Goal: Information Seeking & Learning: Learn about a topic

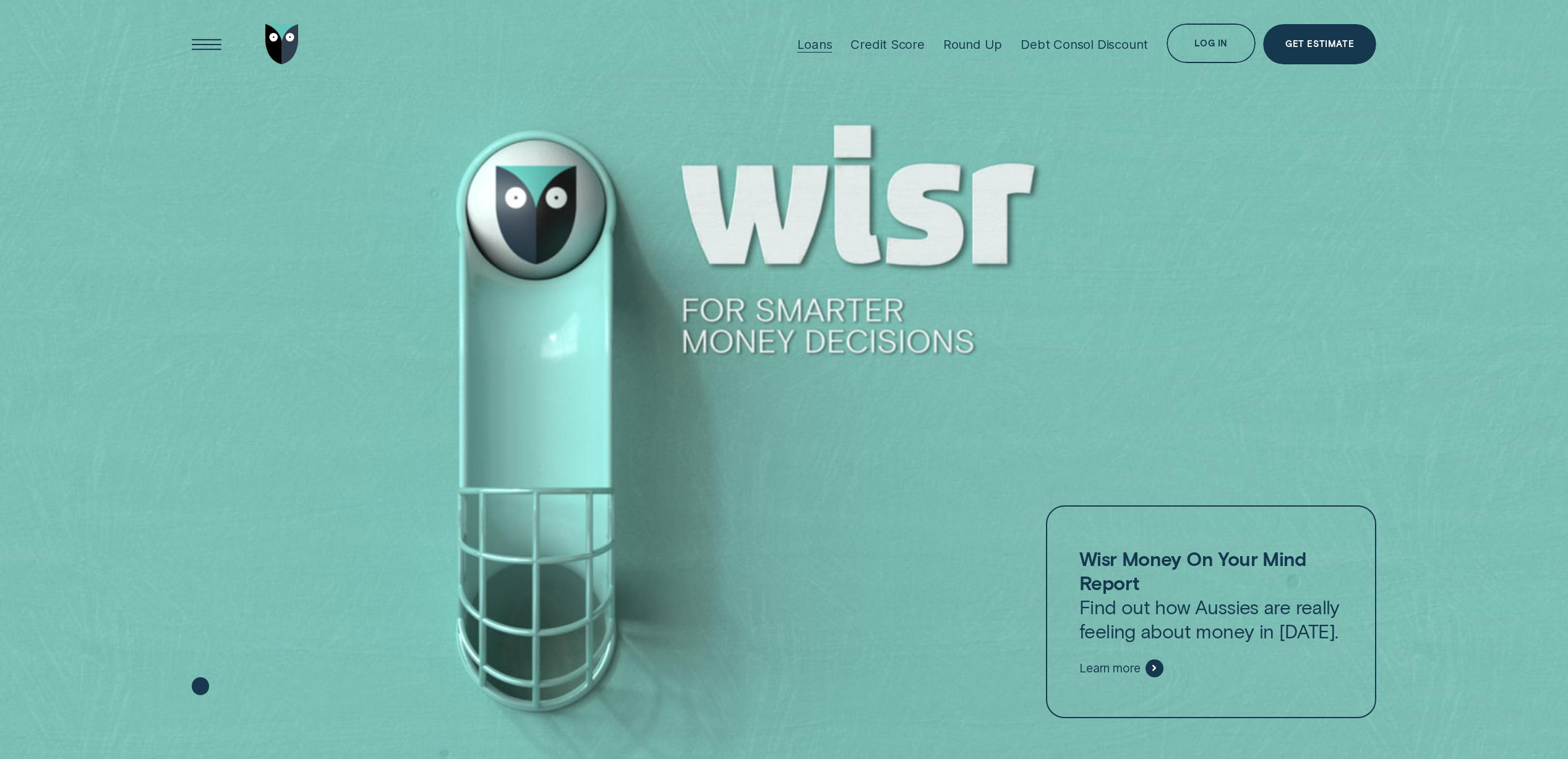
click at [826, 45] on div "Loans" at bounding box center [814, 44] width 35 height 15
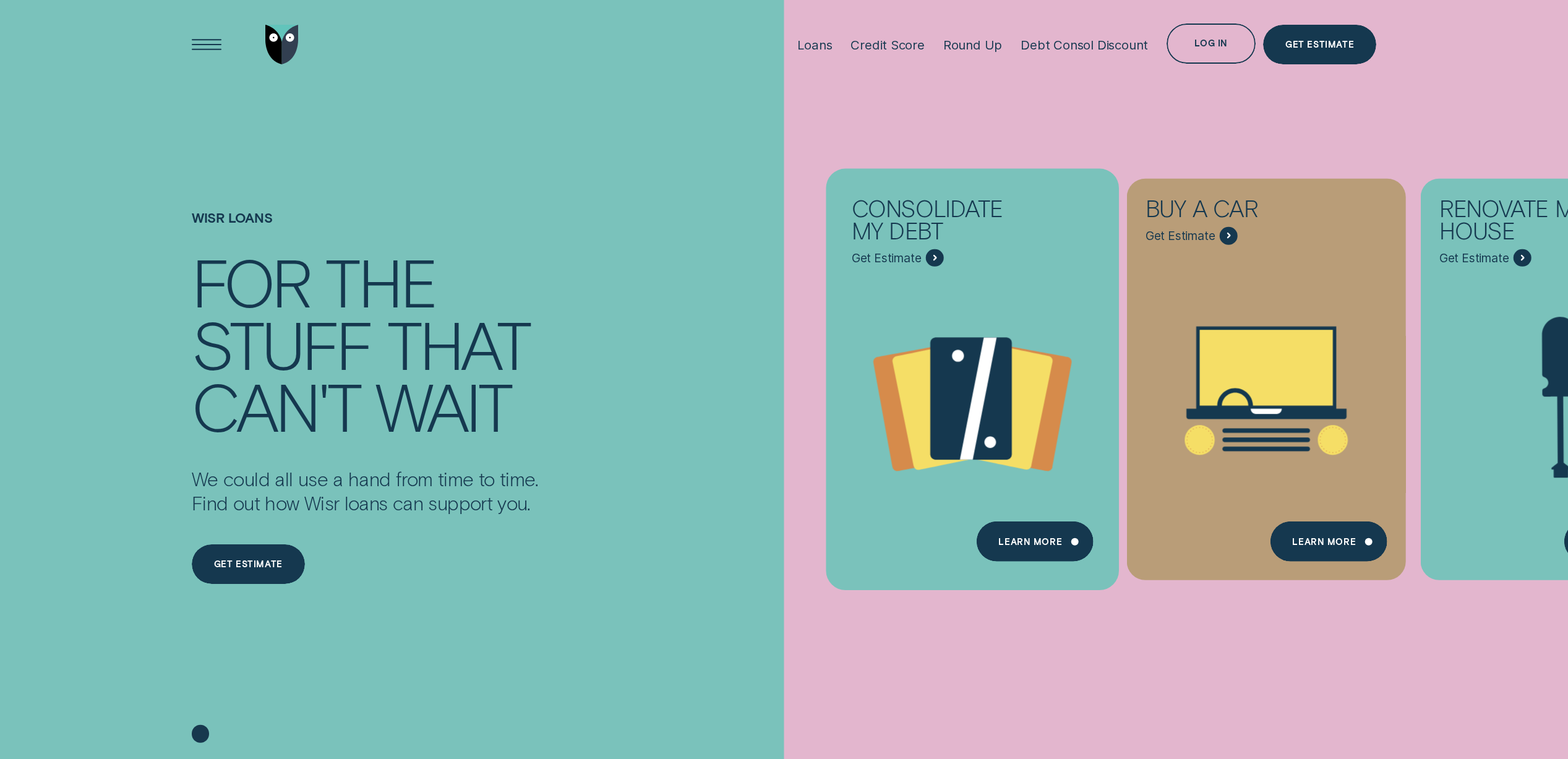
click at [990, 300] on icon "Consolidate my debt - Learn more" at bounding box center [972, 401] width 293 height 224
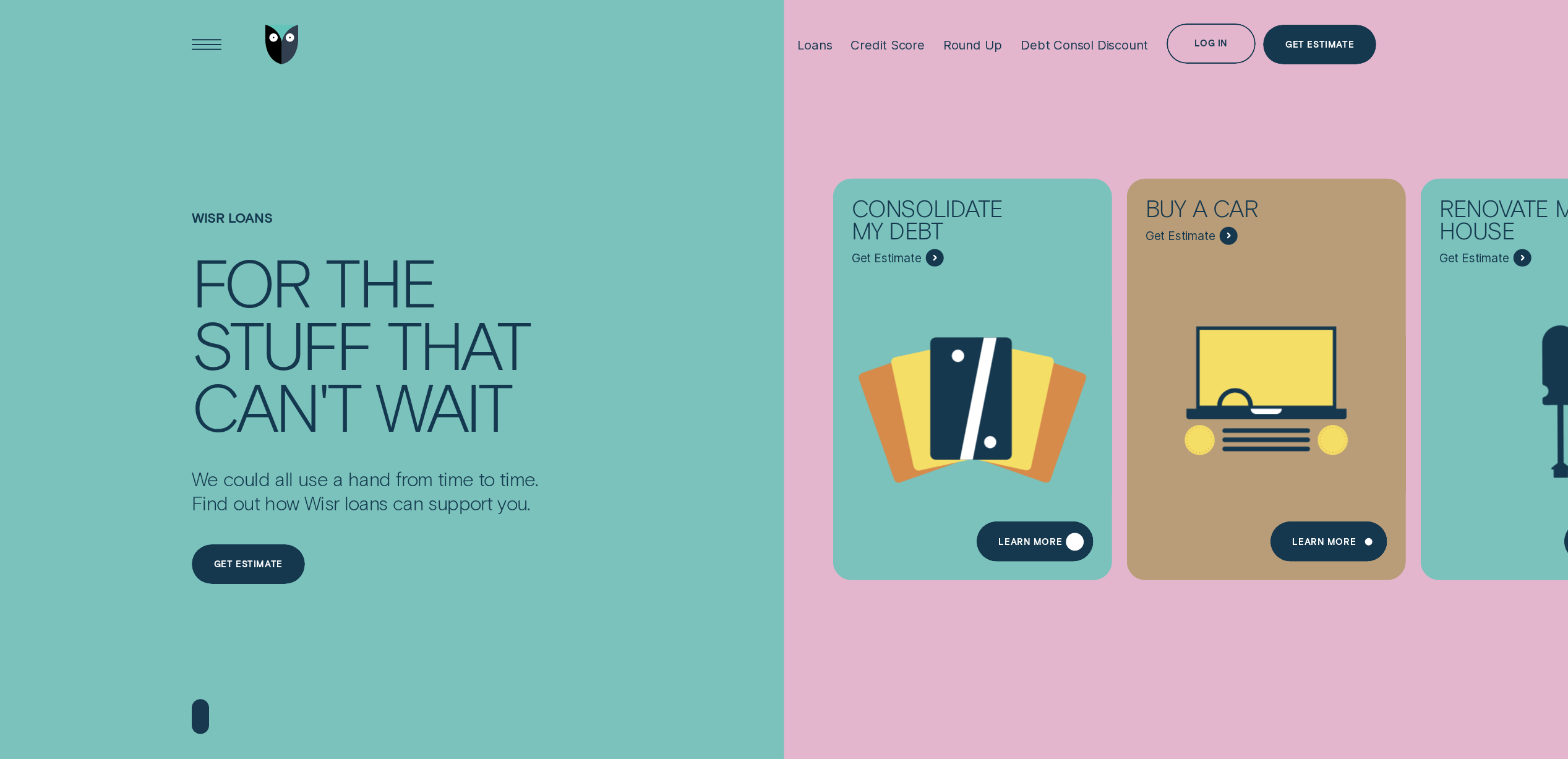
click at [1054, 549] on div "Learn more" at bounding box center [1034, 541] width 117 height 40
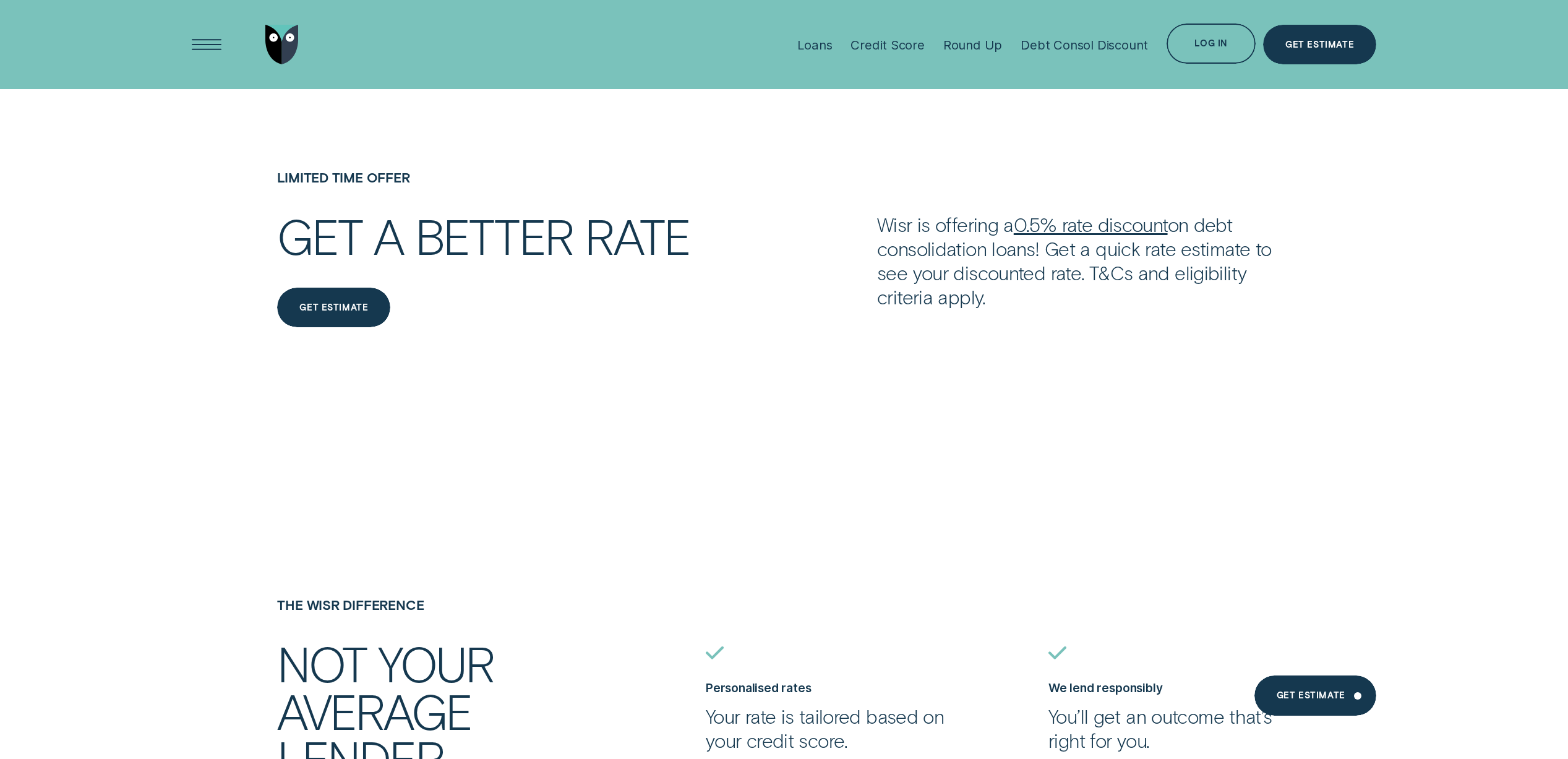
scroll to position [2240, 0]
